Goal: Task Accomplishment & Management: Manage account settings

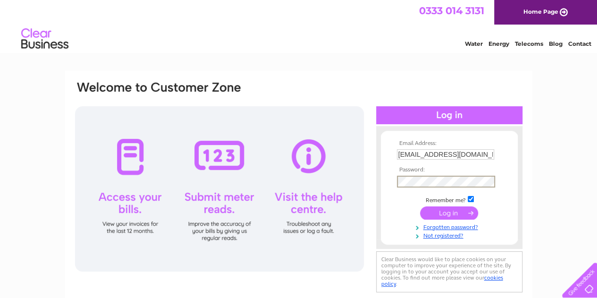
click at [420, 206] on input "submit" at bounding box center [449, 212] width 58 height 13
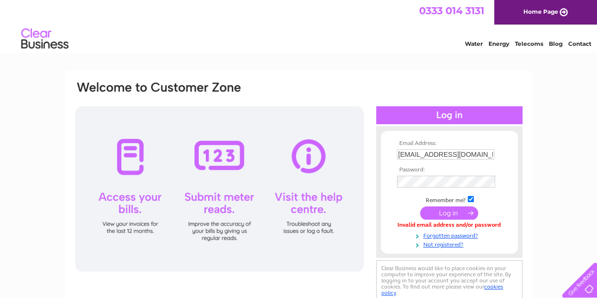
click at [445, 216] on input "submit" at bounding box center [449, 212] width 58 height 13
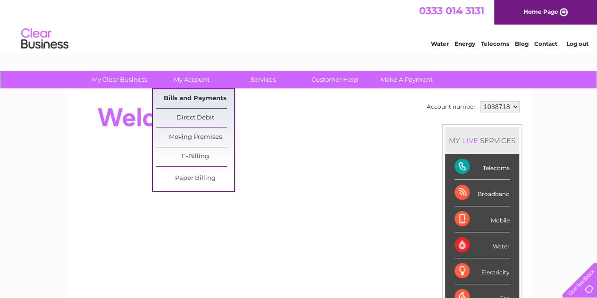
click at [188, 94] on link "Bills and Payments" at bounding box center [195, 98] width 78 height 19
click at [202, 100] on link "Bills and Payments" at bounding box center [195, 98] width 78 height 19
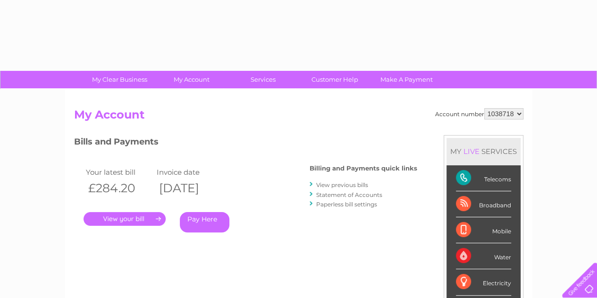
click at [133, 221] on link "." at bounding box center [124, 219] width 82 height 14
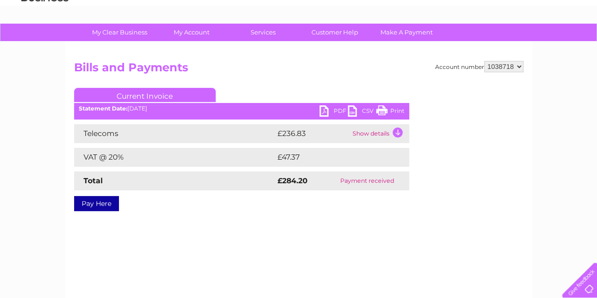
click at [323, 111] on link "PDF" at bounding box center [333, 112] width 28 height 14
